Goal: Transaction & Acquisition: Download file/media

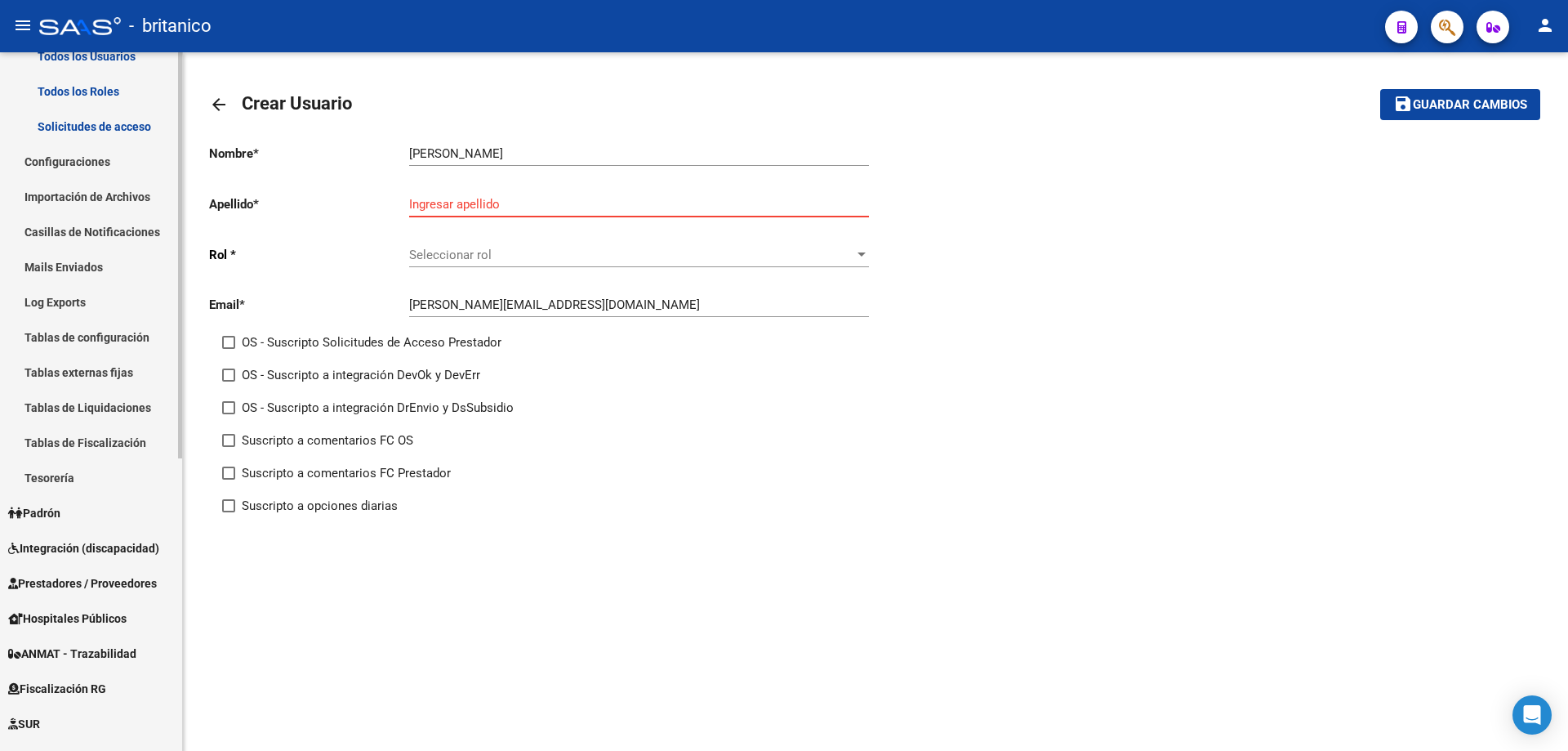
scroll to position [327, 0]
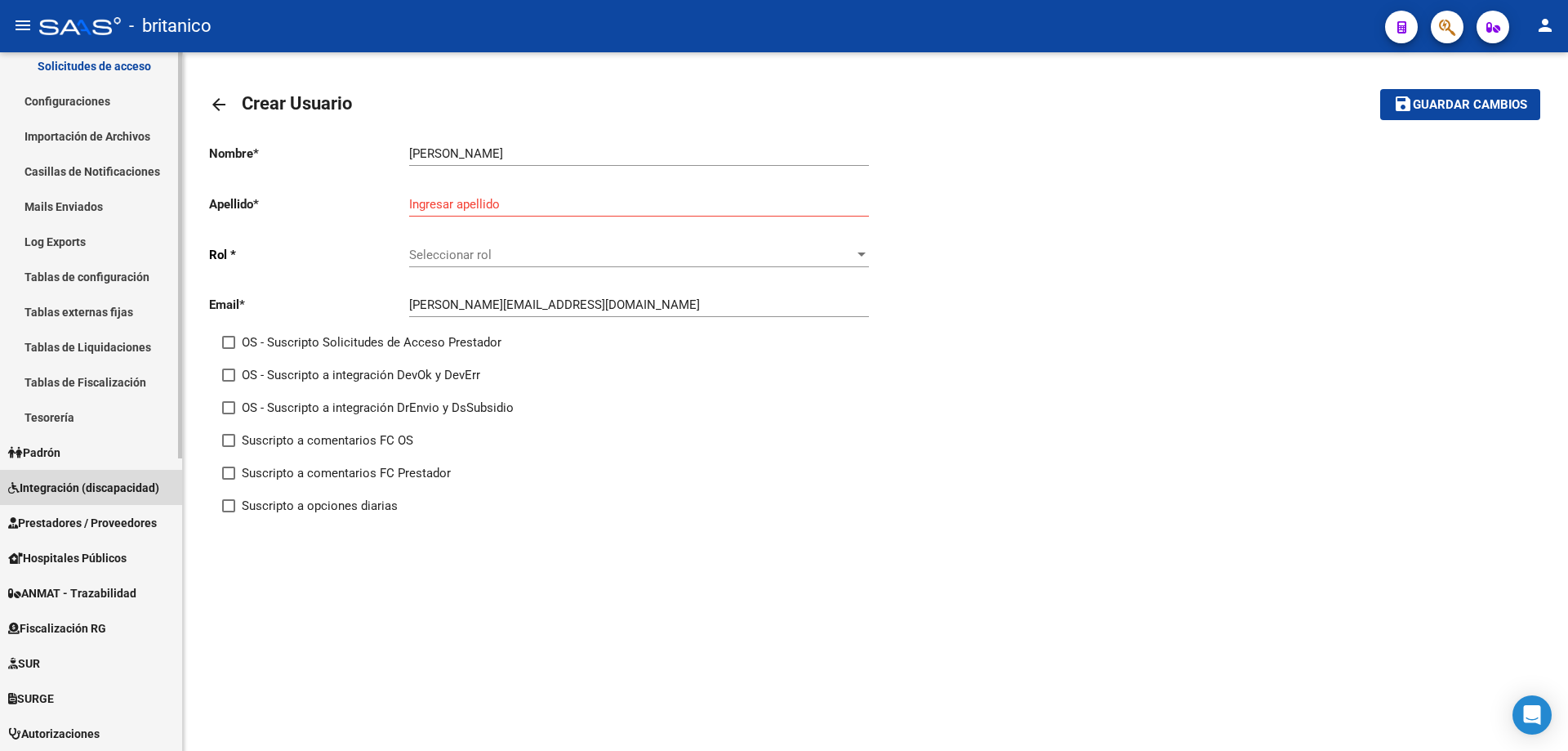
click at [140, 495] on span "Integración (discapacidad)" at bounding box center [83, 488] width 151 height 18
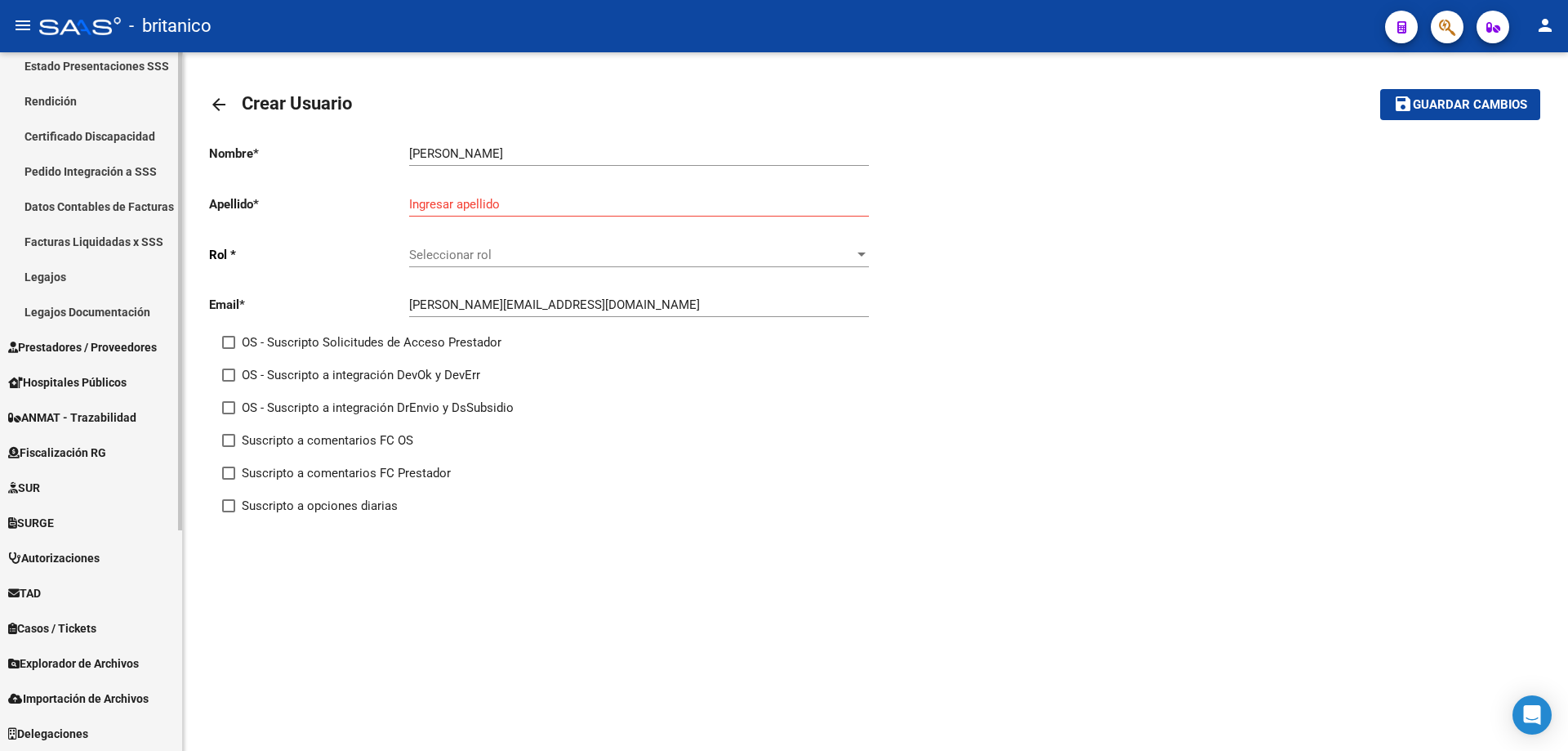
scroll to position [292, 0]
click at [130, 352] on span "Prestadores / Proveedores" at bounding box center [82, 348] width 149 height 18
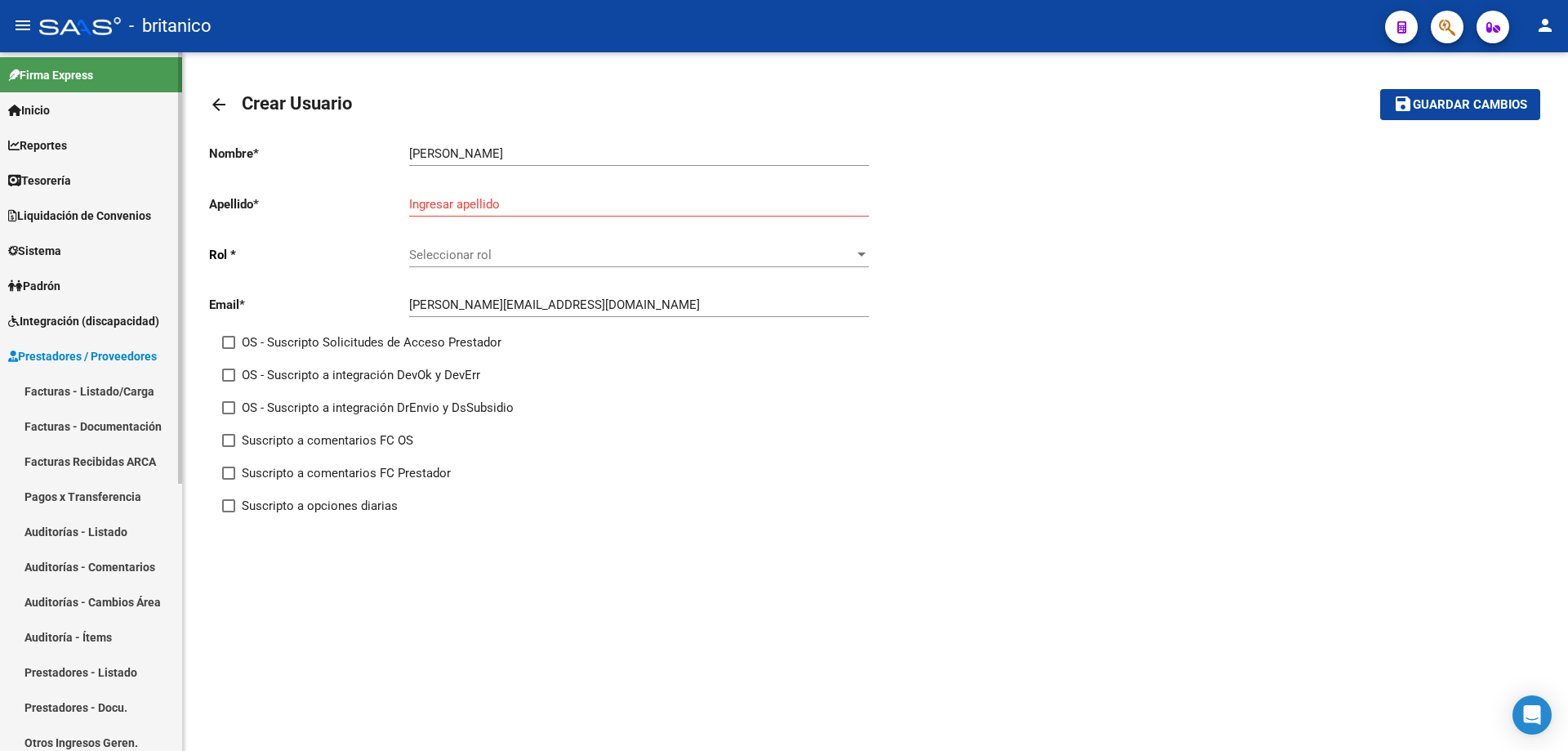
scroll to position [0, 0]
click at [124, 320] on span "Integración (discapacidad)" at bounding box center [83, 323] width 151 height 18
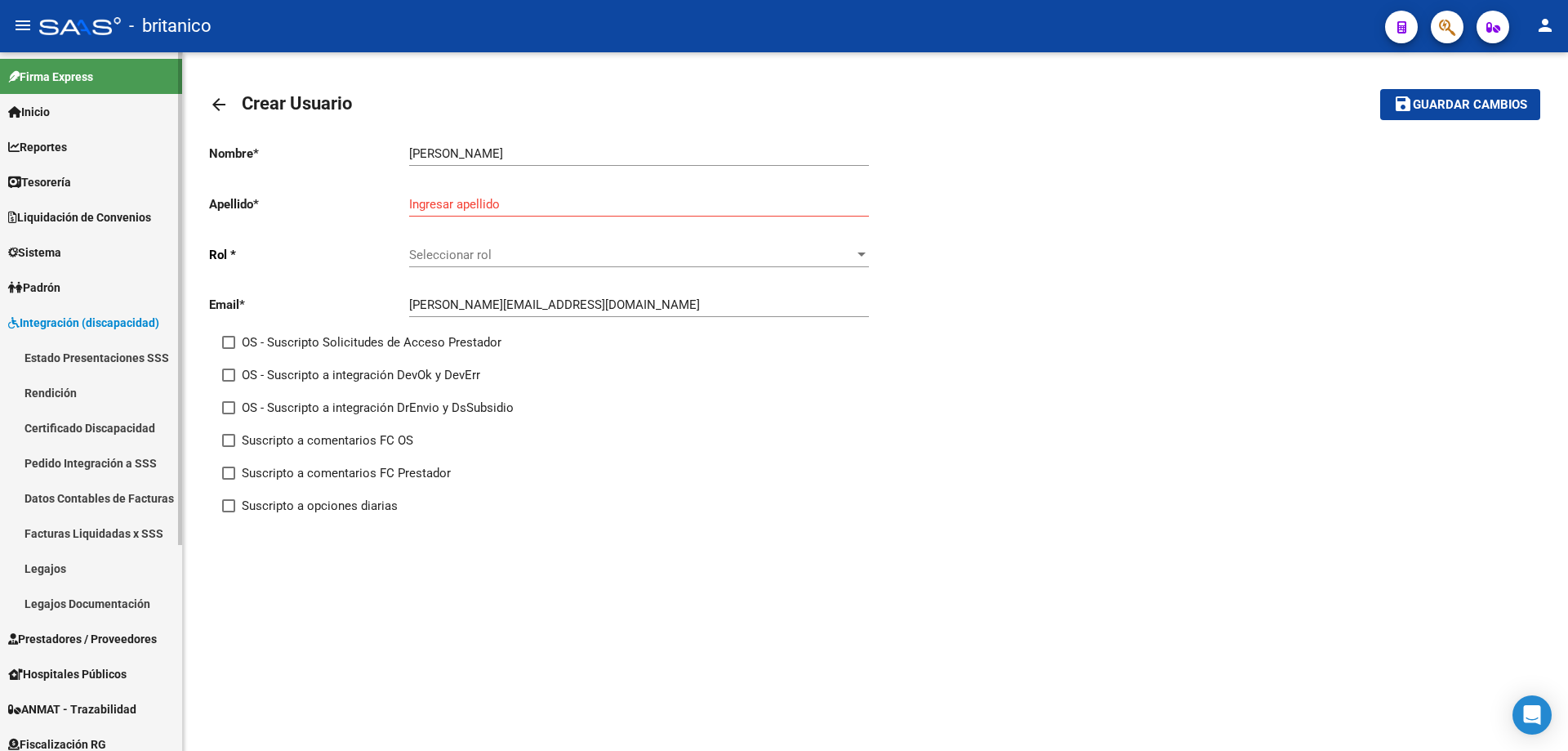
click at [128, 643] on span "Prestadores / Proveedores" at bounding box center [82, 639] width 149 height 18
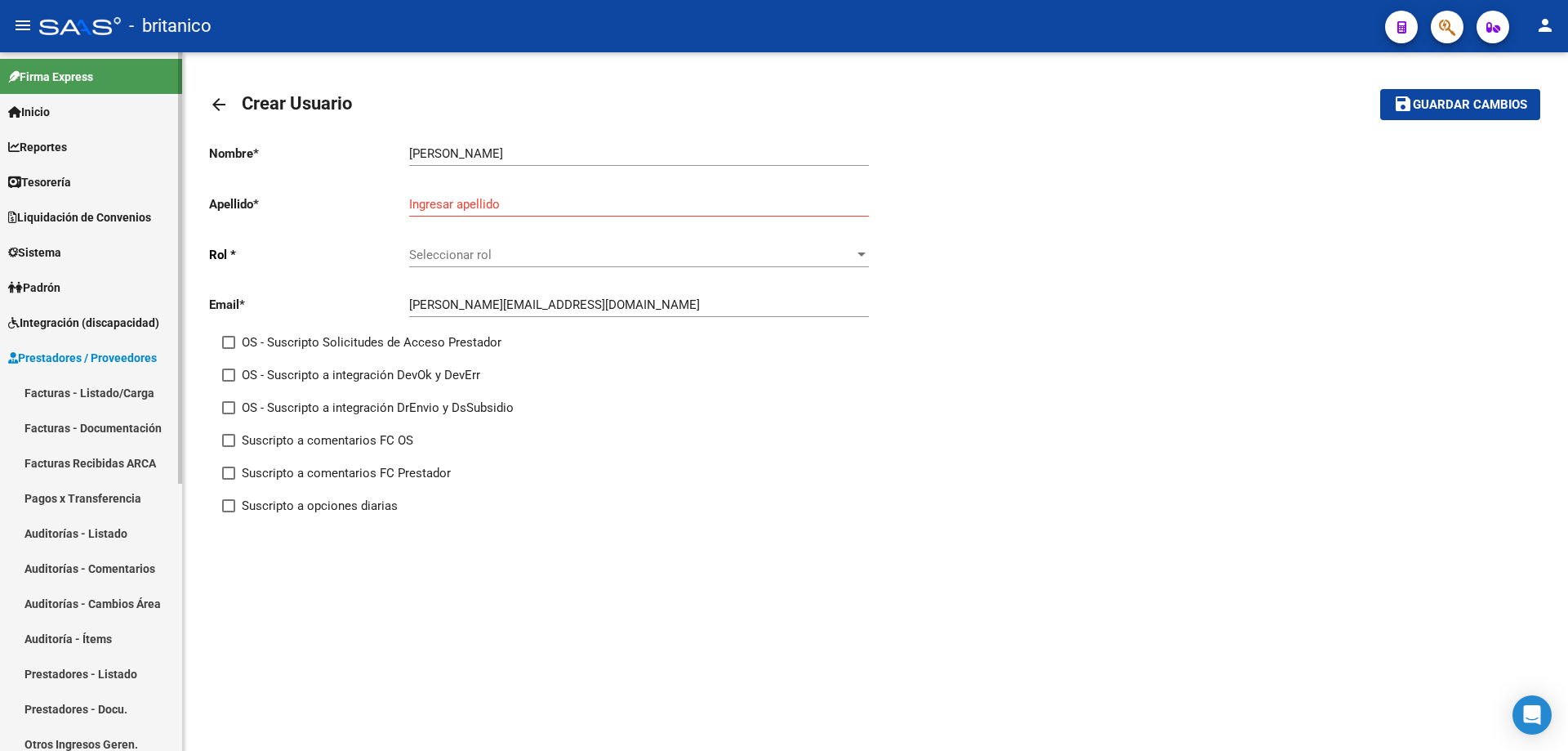
click at [129, 387] on link "Facturas - Listado/Carga" at bounding box center [91, 393] width 183 height 35
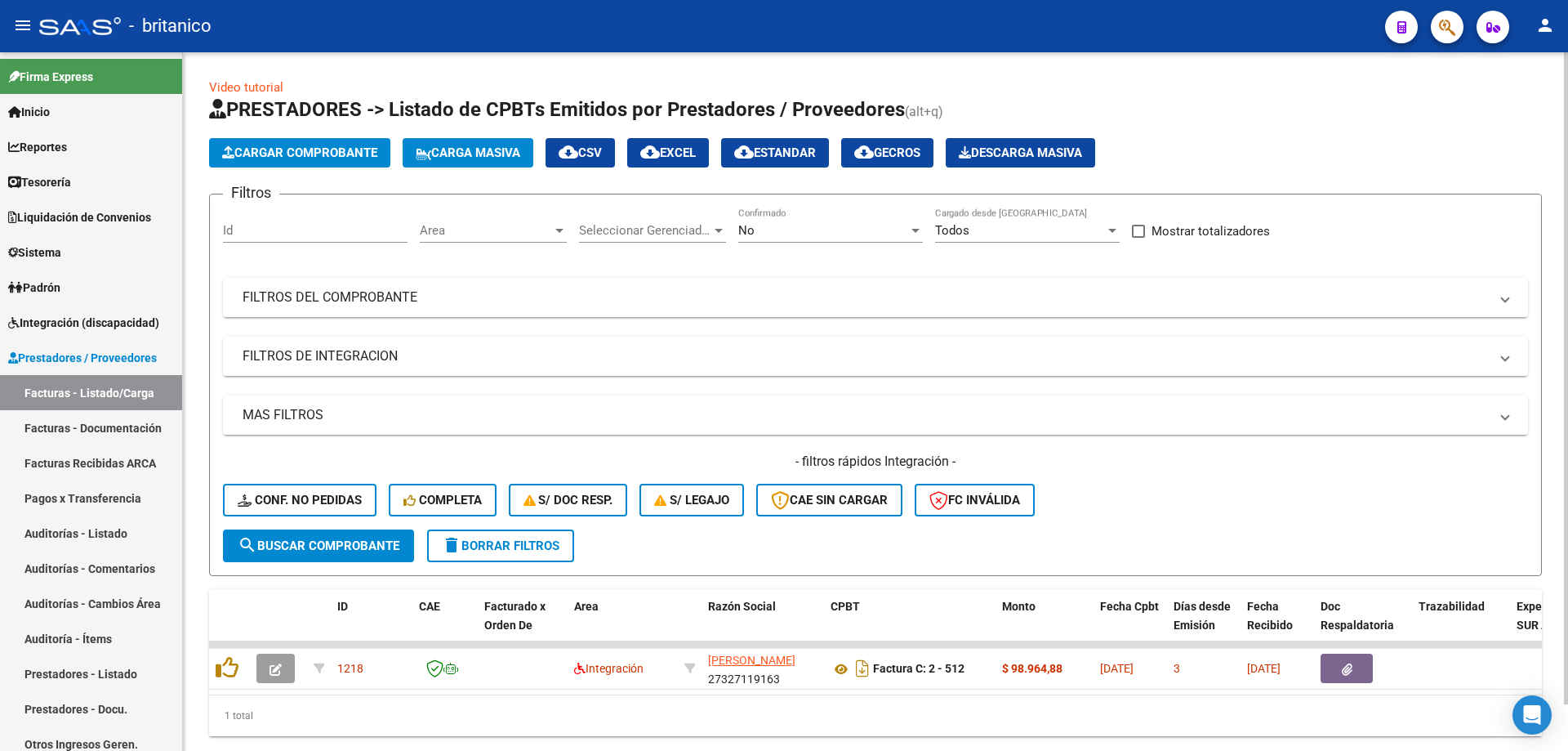
scroll to position [50, 0]
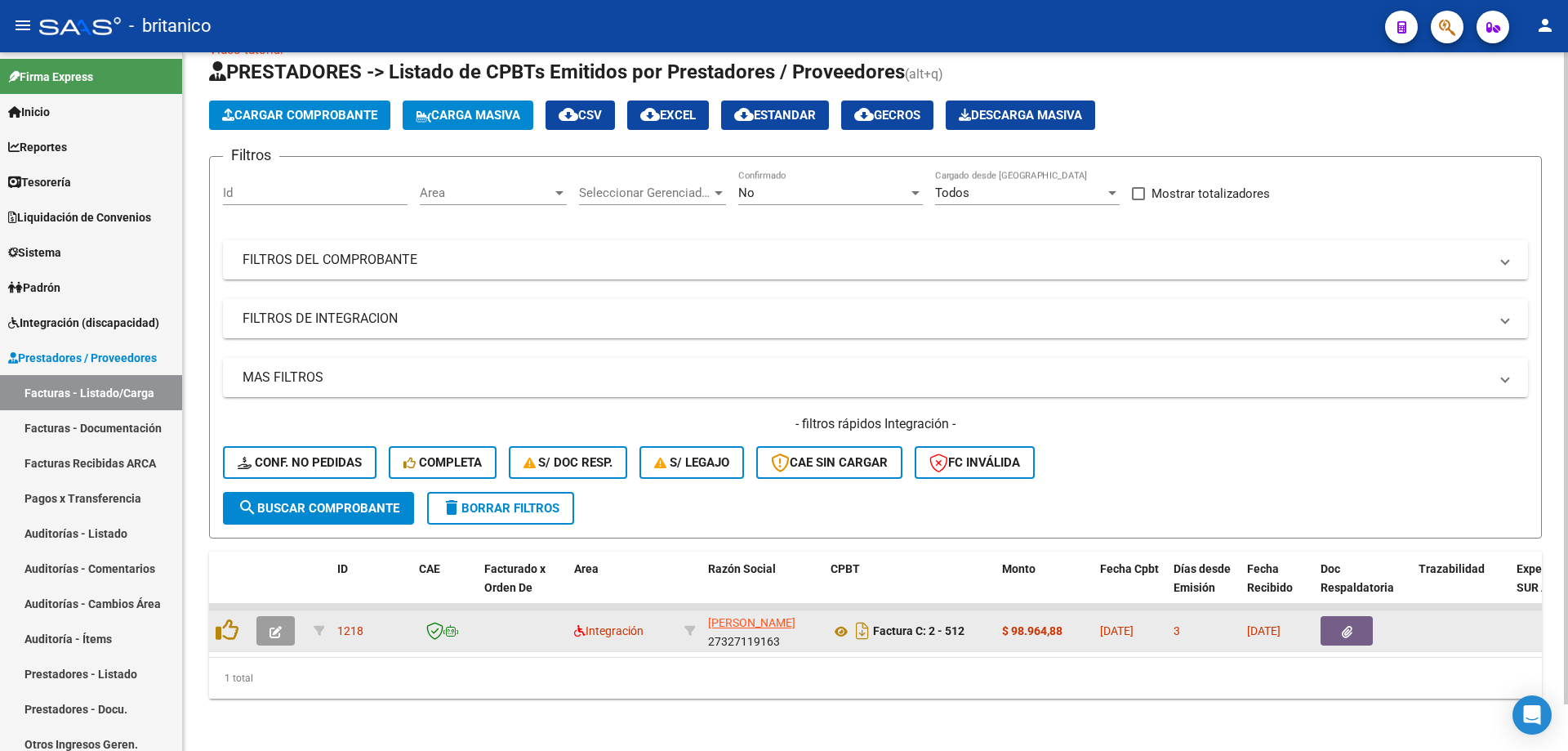
click at [1349, 626] on icon "button" at bounding box center [1347, 632] width 11 height 12
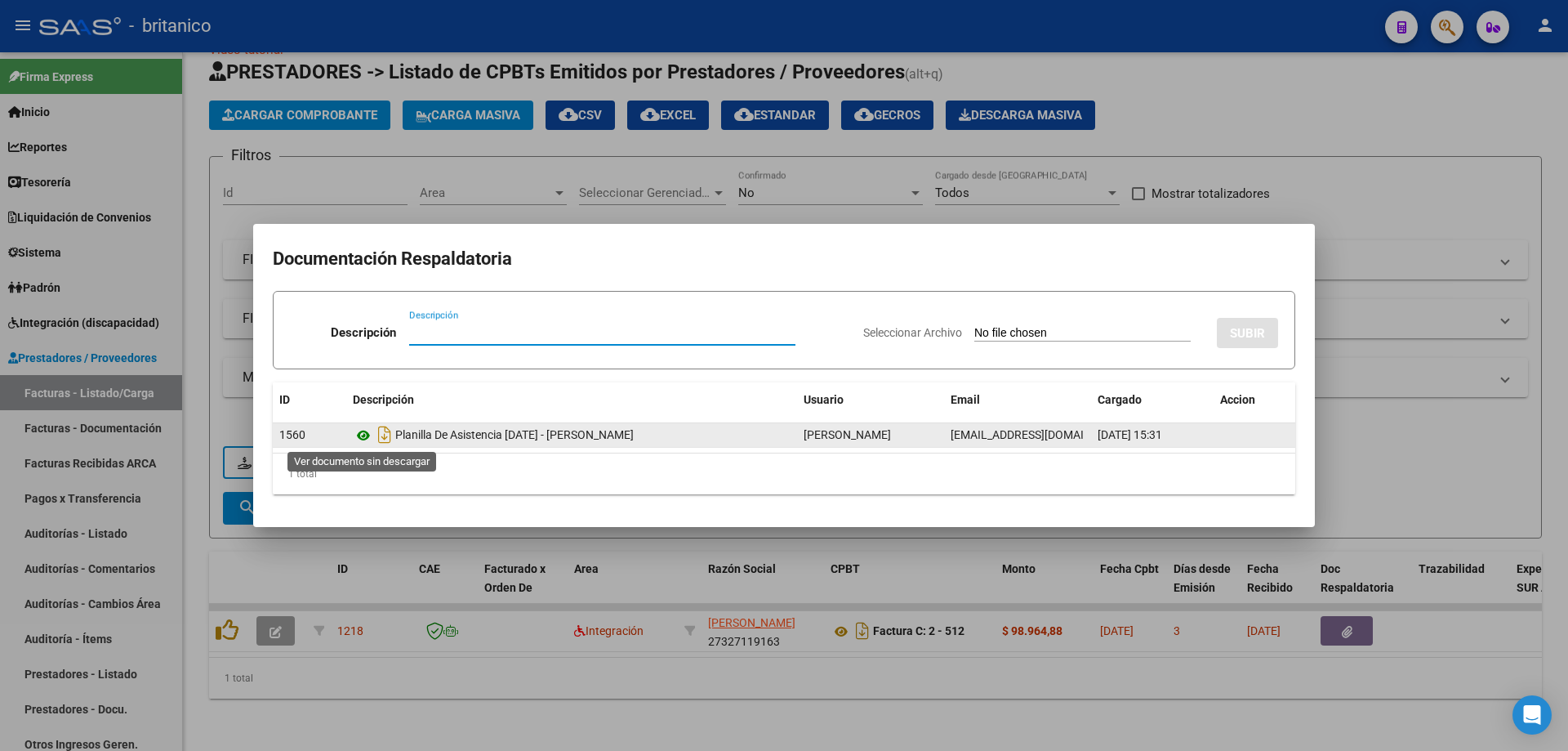
click at [361, 437] on icon at bounding box center [364, 436] width 22 height 20
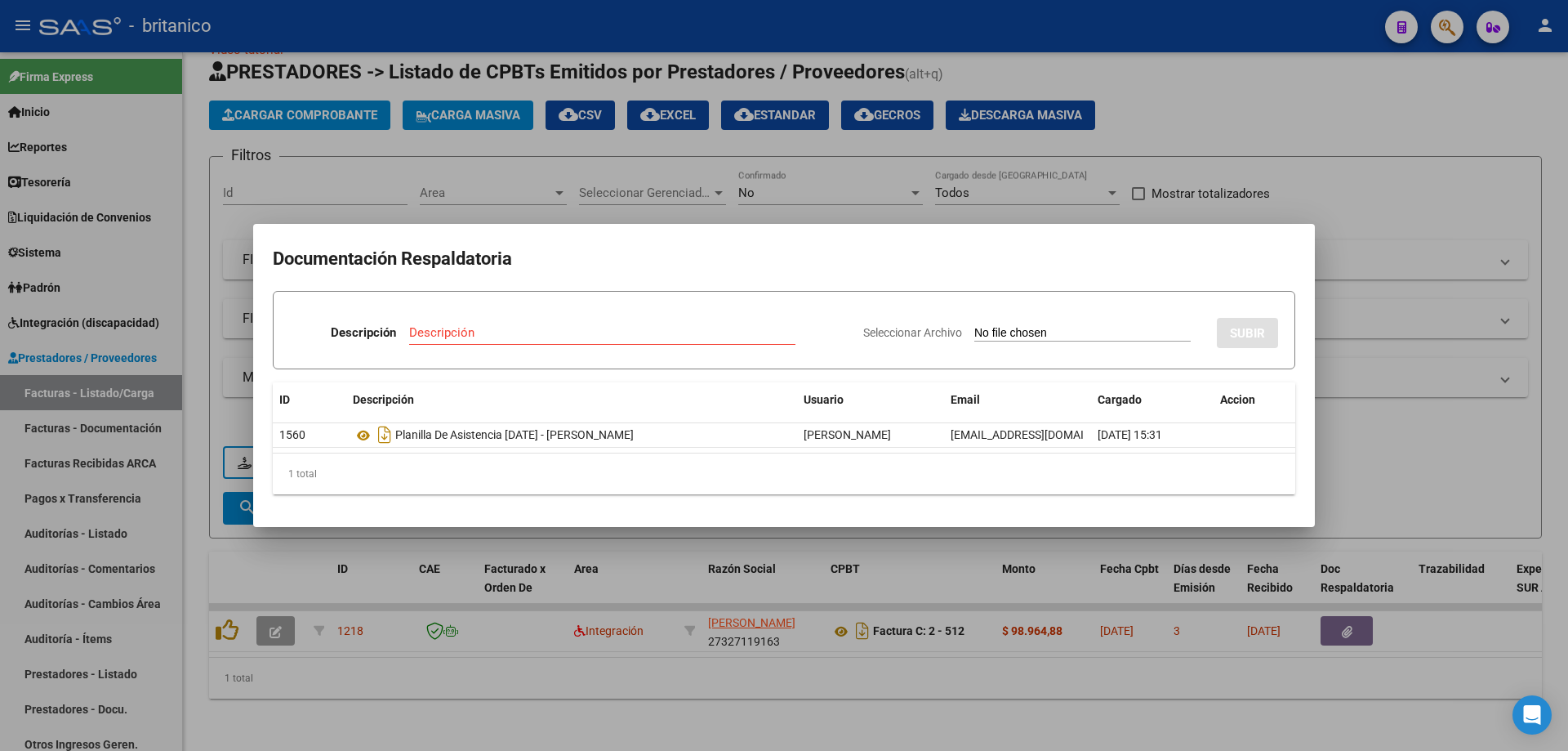
click at [759, 202] on div at bounding box center [784, 375] width 1568 height 751
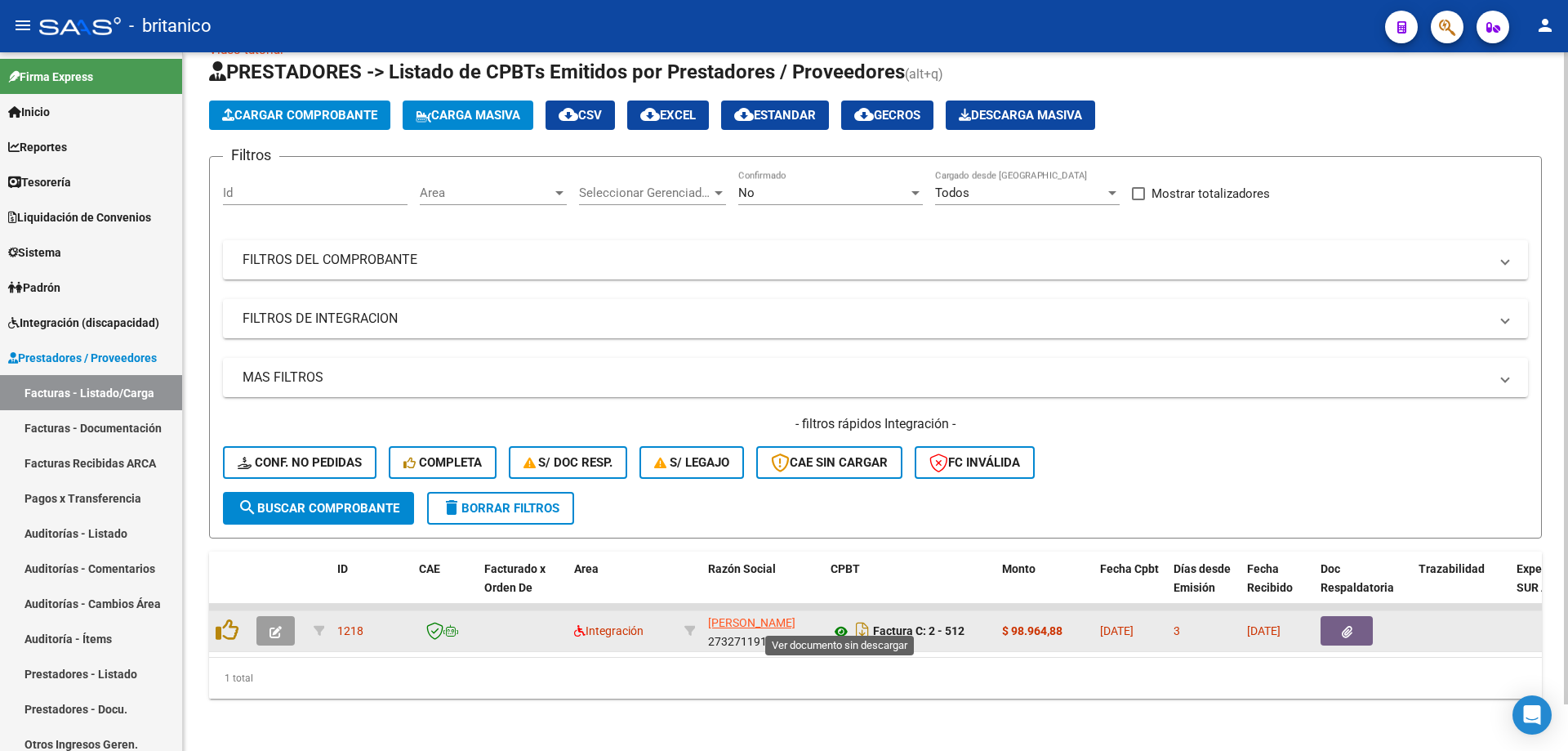
click at [846, 622] on icon at bounding box center [842, 632] width 22 height 20
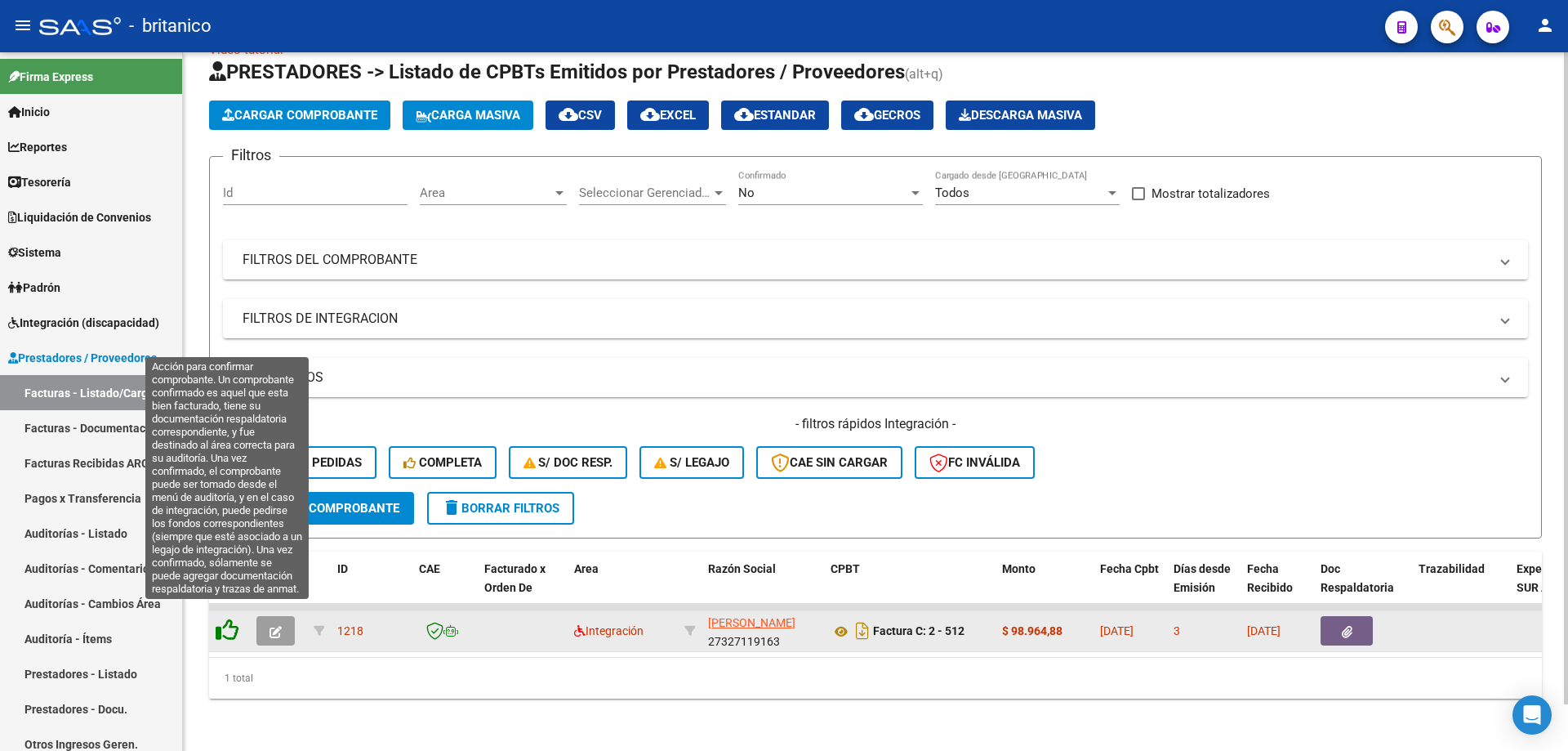
click at [232, 618] on icon at bounding box center [227, 629] width 23 height 23
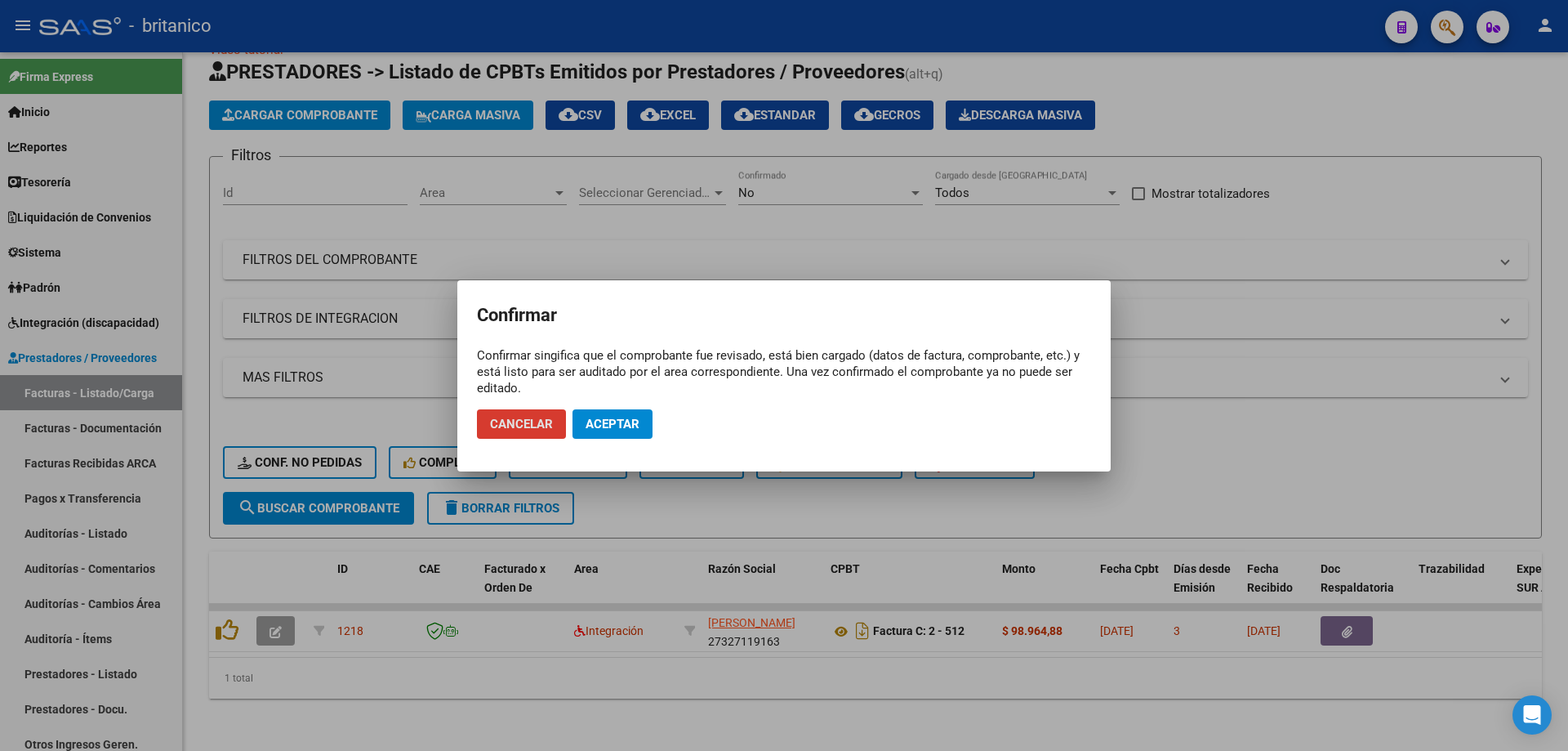
click at [626, 421] on span "Aceptar" at bounding box center [612, 424] width 54 height 15
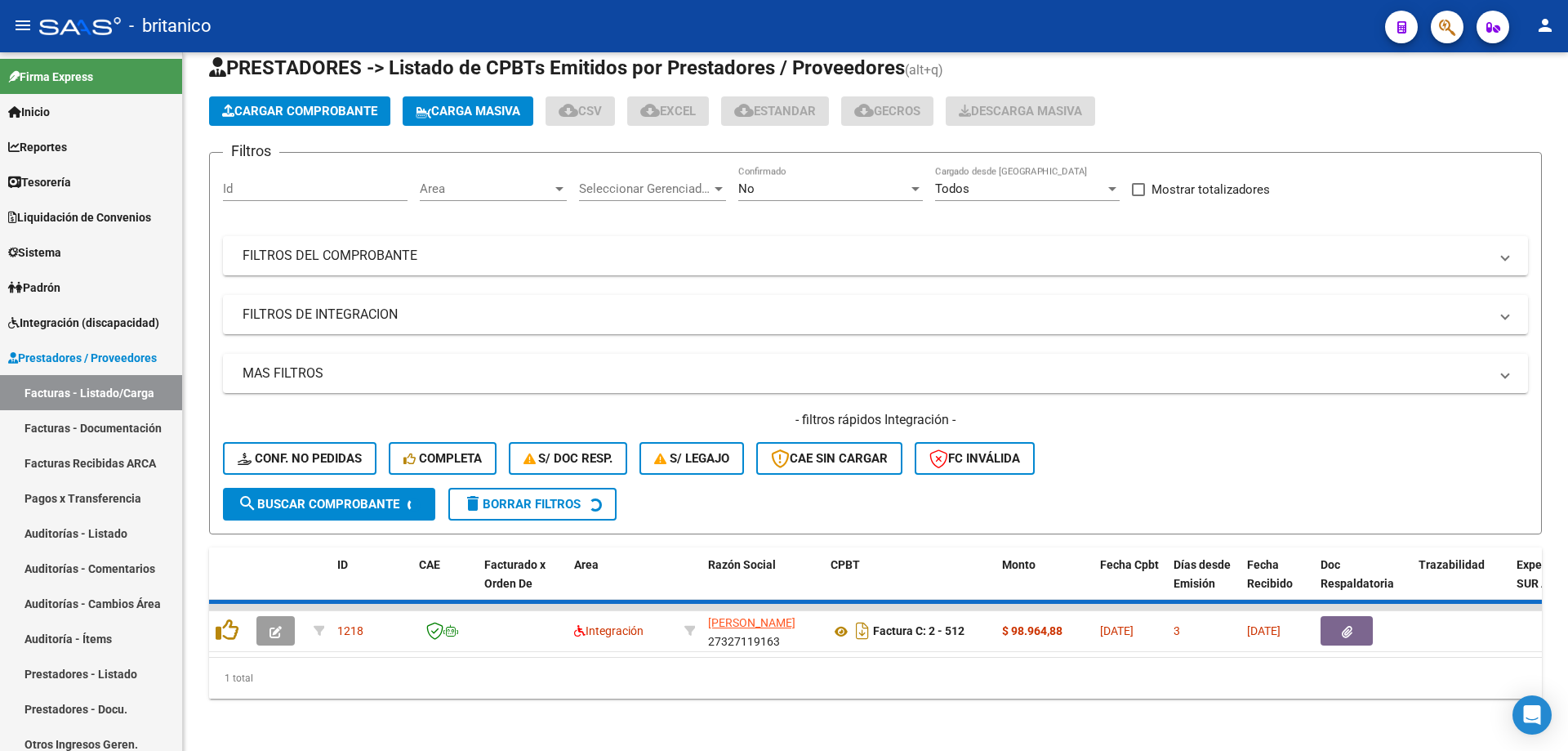
scroll to position [26, 0]
